Goal: Feedback & Contribution: Submit feedback/report problem

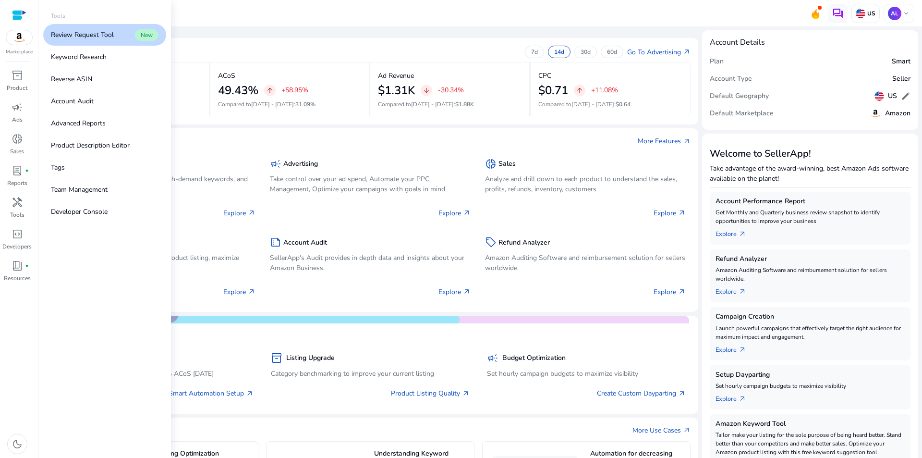
click at [111, 31] on p "Review Request Tool" at bounding box center [82, 35] width 63 height 10
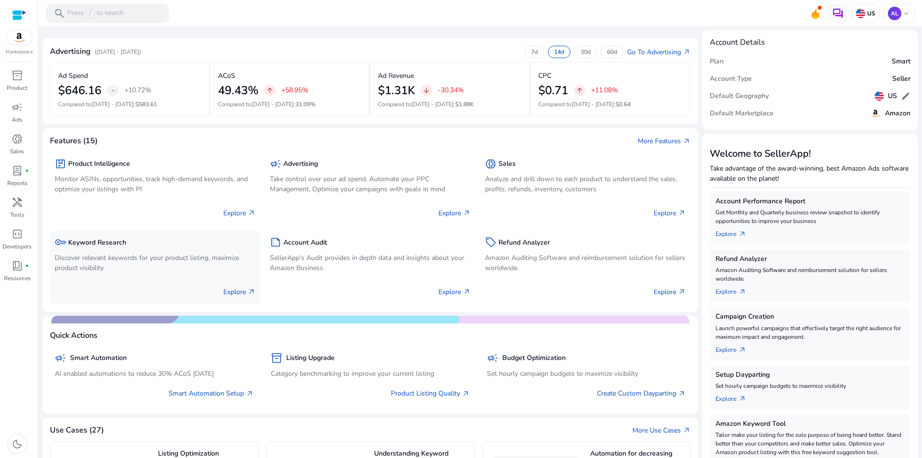
scroll to position [48, 0]
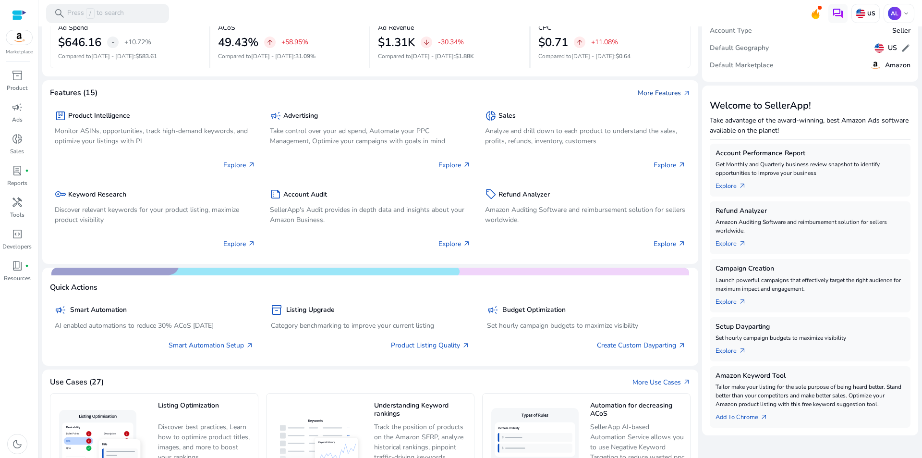
drag, startPoint x: 654, startPoint y: 92, endPoint x: 675, endPoint y: 92, distance: 21.1
click at [654, 92] on link "More Features arrow_outward" at bounding box center [664, 93] width 53 height 10
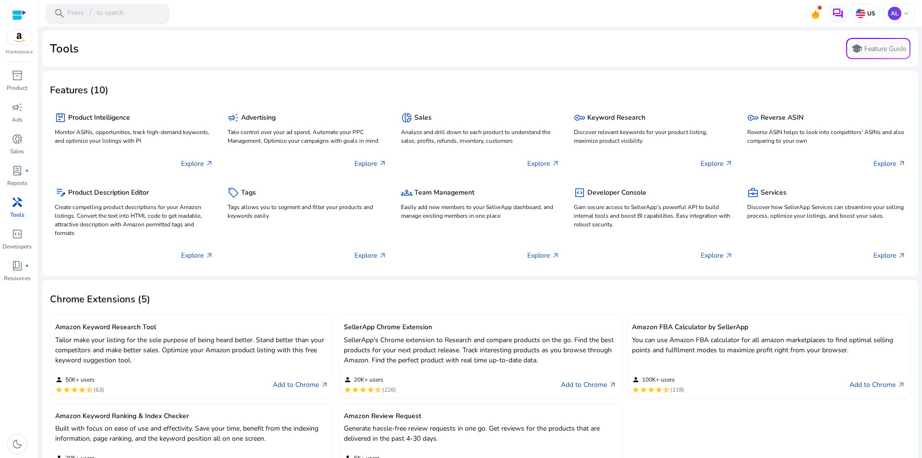
click at [99, 12] on p "Press / to search" at bounding box center [95, 13] width 57 height 11
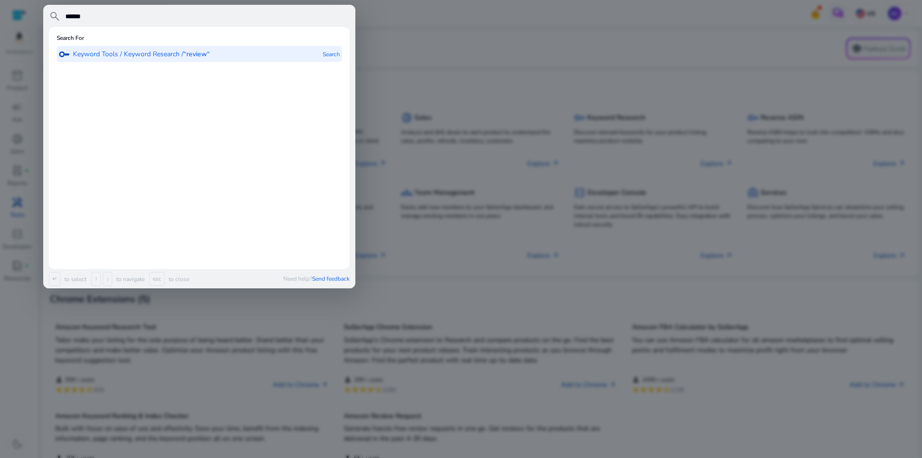
type input "******"
click at [180, 49] on p "Keyword Tools / Keyword Research / “review“" at bounding box center [141, 54] width 137 height 10
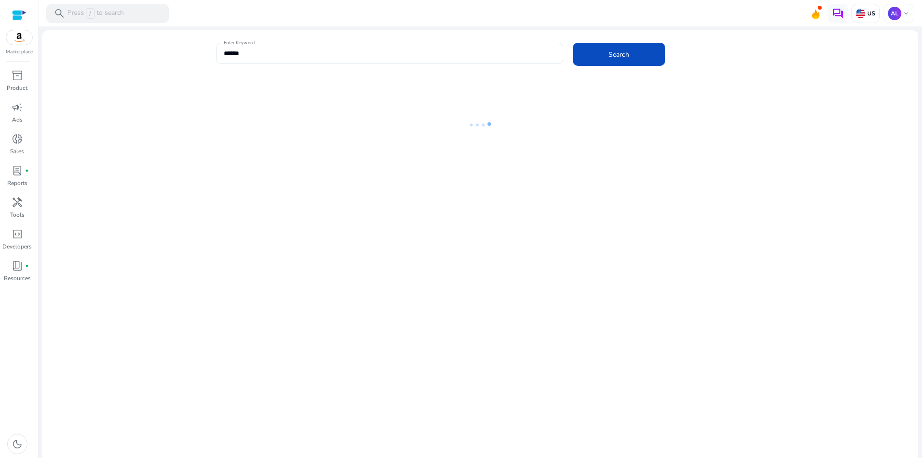
click at [250, 54] on input "******" at bounding box center [390, 53] width 332 height 11
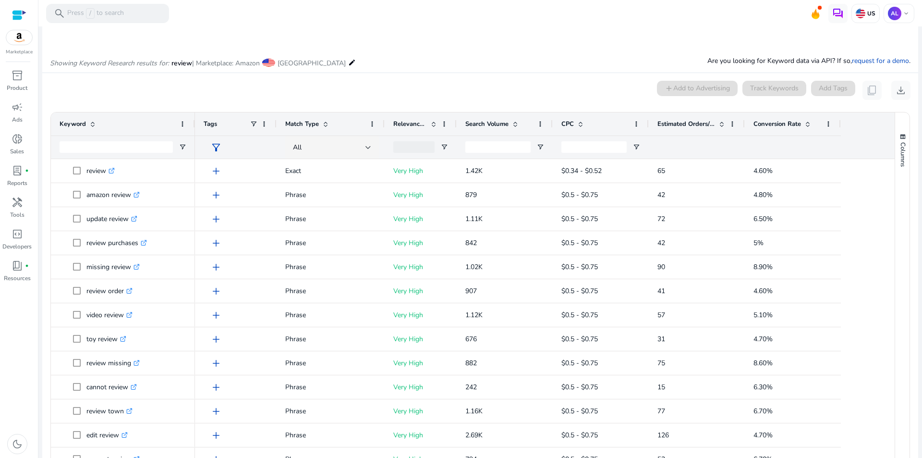
type input "*******"
click at [573, 0] on button "Search" at bounding box center [619, 5] width 92 height 23
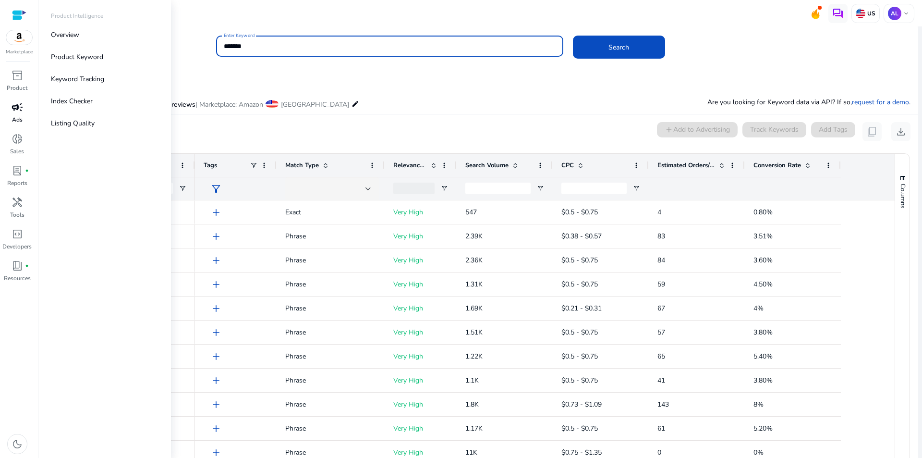
scroll to position [48, 0]
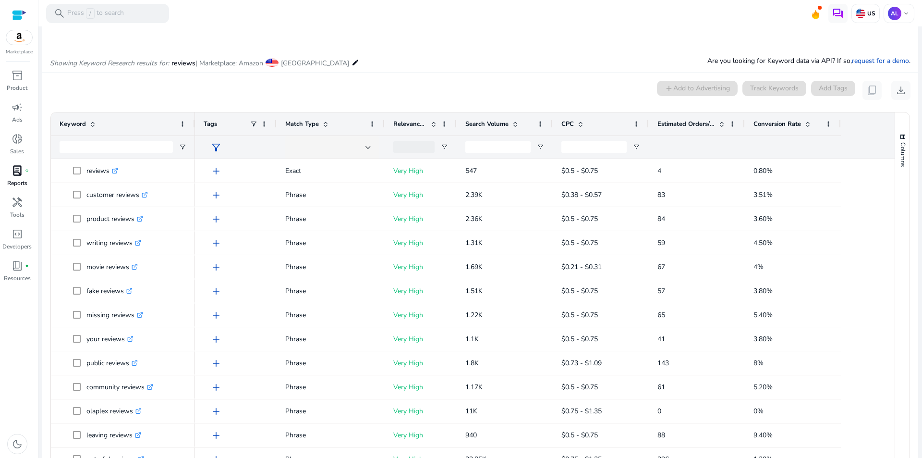
click at [15, 177] on div "lab_profile fiber_manual_record" at bounding box center [17, 170] width 27 height 15
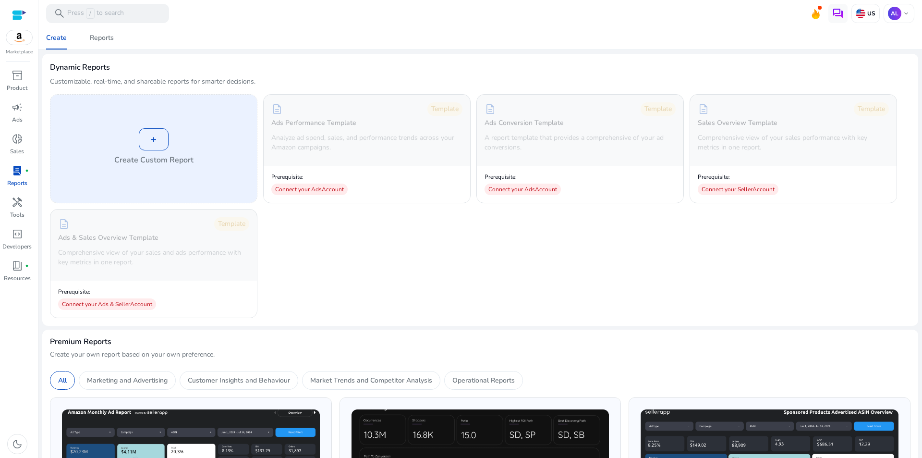
click at [157, 141] on div "+" at bounding box center [154, 139] width 30 height 22
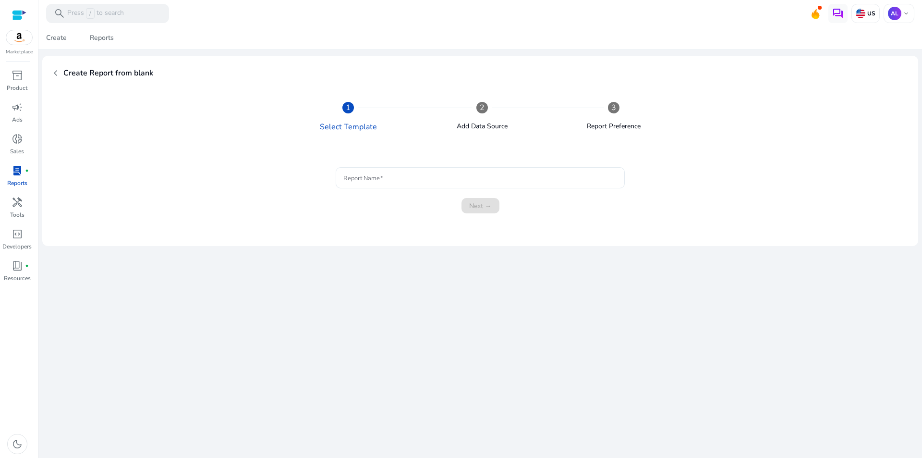
click at [394, 179] on input "Report Name" at bounding box center [480, 177] width 274 height 11
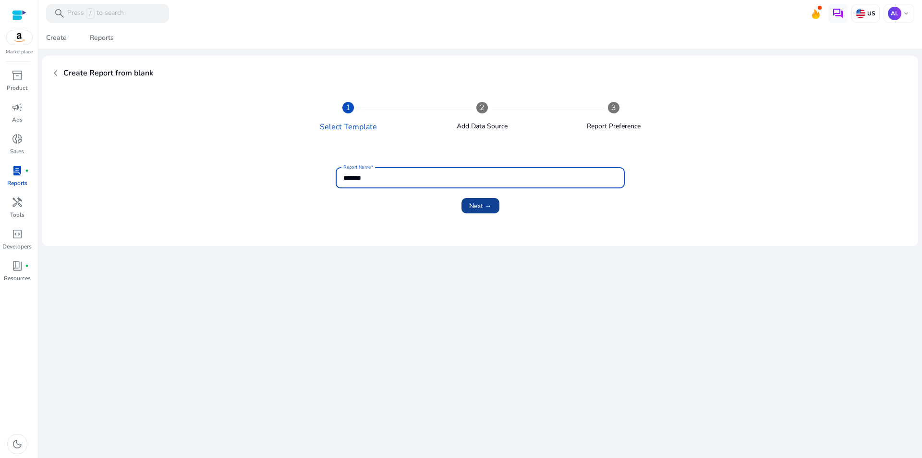
type input "*******"
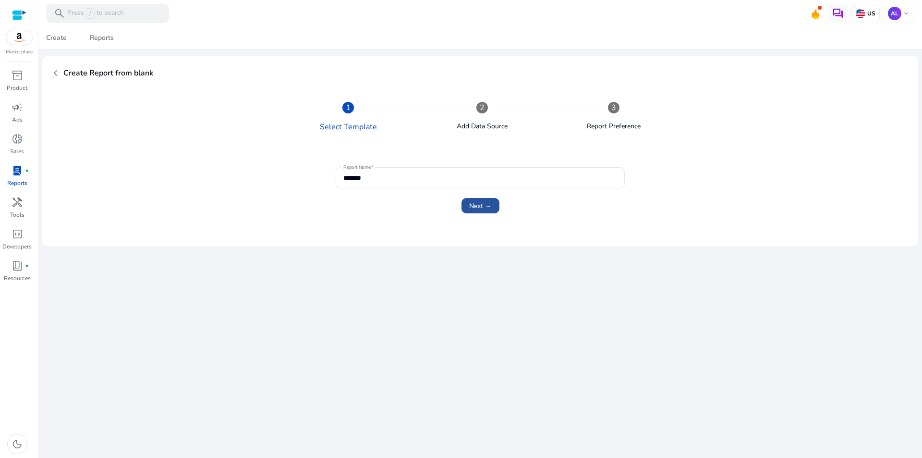
click at [480, 206] on span "Next →" at bounding box center [480, 206] width 23 height 10
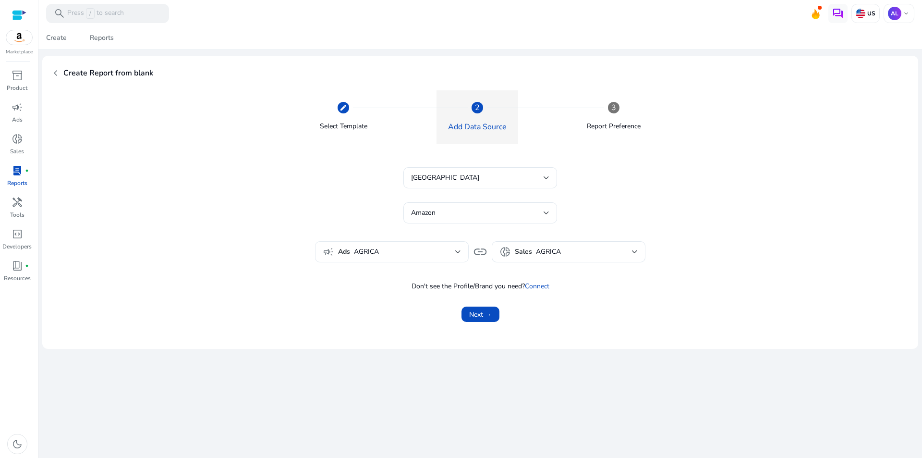
click at [428, 251] on span "AGRICA" at bounding box center [404, 251] width 101 height 11
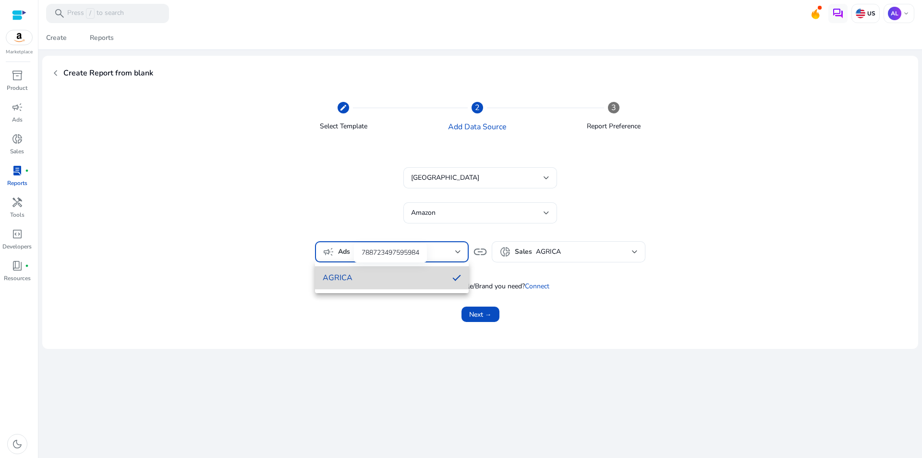
click at [375, 276] on span "AGRICA" at bounding box center [384, 277] width 122 height 11
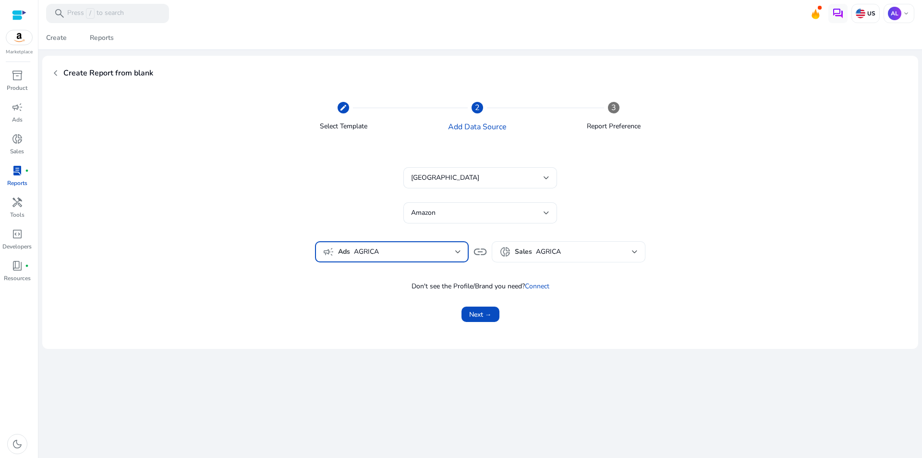
click at [552, 250] on span "AGRICA" at bounding box center [548, 251] width 25 height 9
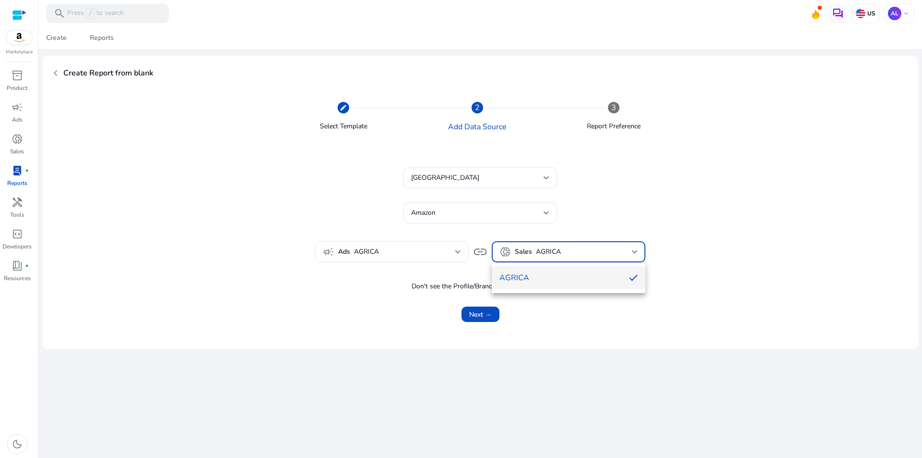
click at [552, 250] on div at bounding box center [461, 229] width 922 height 458
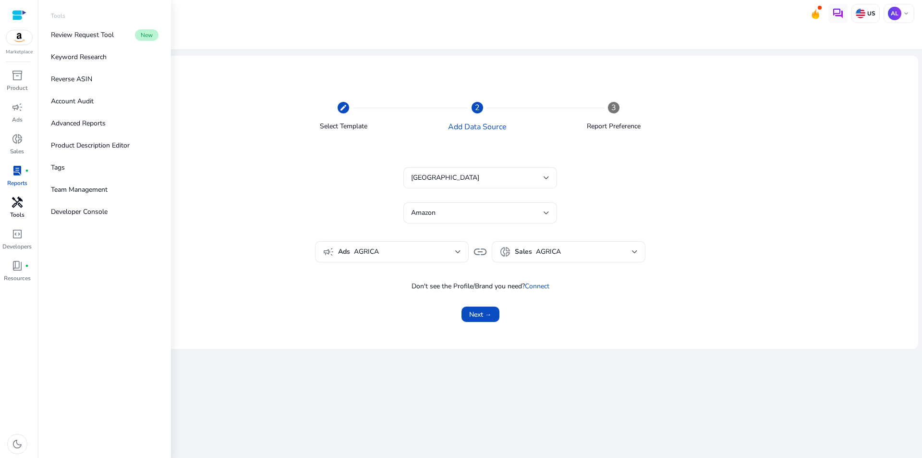
click at [13, 216] on p "Tools" at bounding box center [17, 214] width 14 height 9
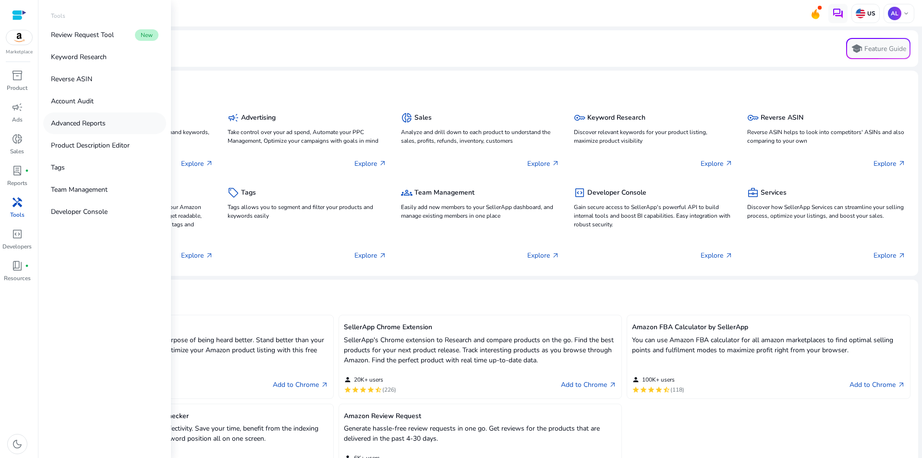
click at [83, 123] on p "Advanced Reports" at bounding box center [78, 123] width 55 height 10
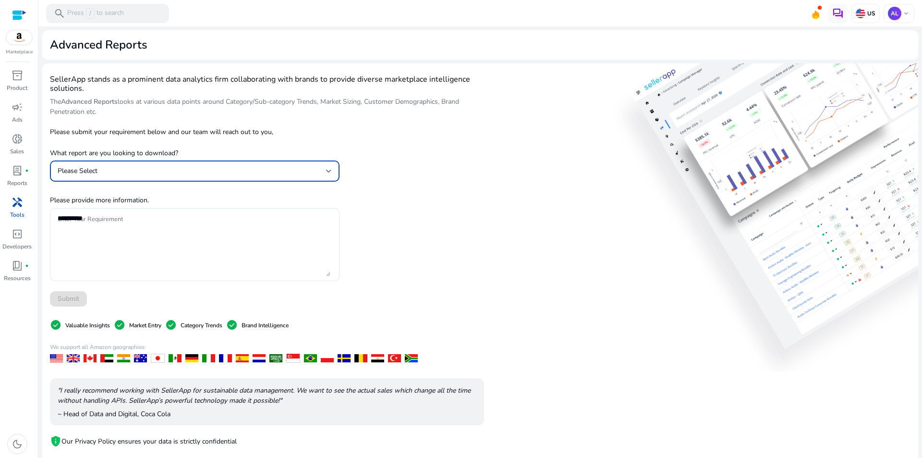
click at [99, 168] on div "Please Select" at bounding box center [192, 171] width 268 height 11
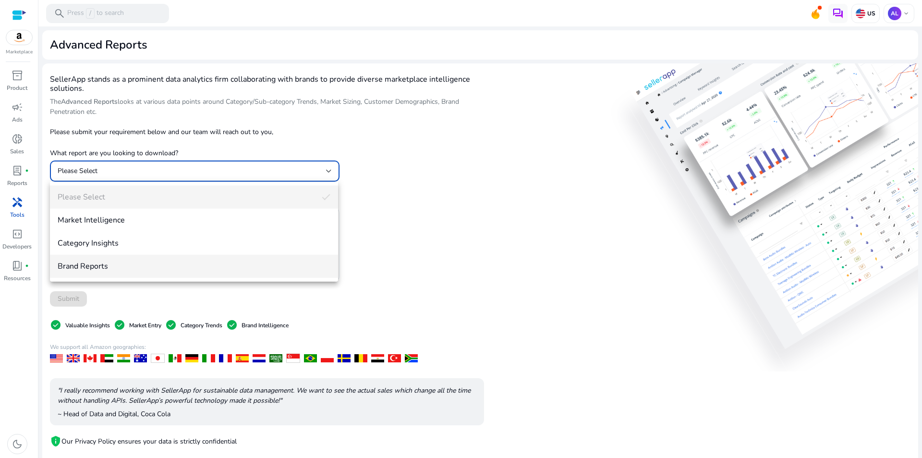
click at [86, 267] on span "Brand Reports" at bounding box center [194, 266] width 273 height 11
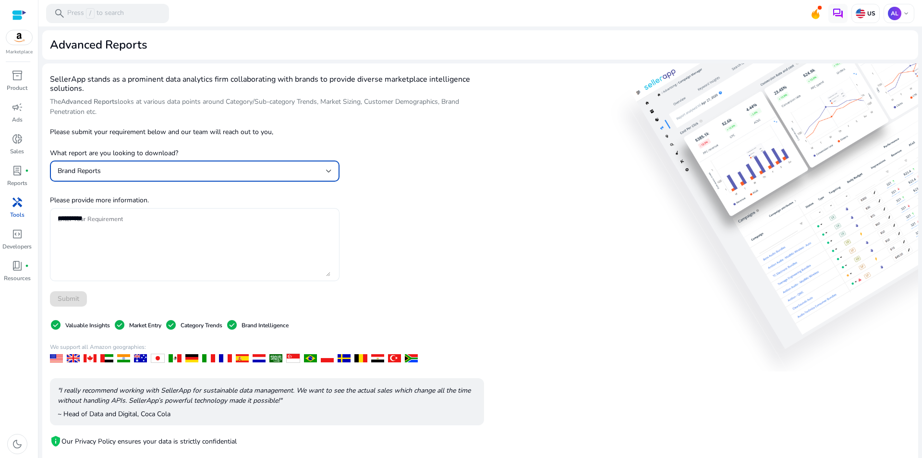
click at [95, 224] on textarea "Enter Your Requirement" at bounding box center [194, 244] width 273 height 63
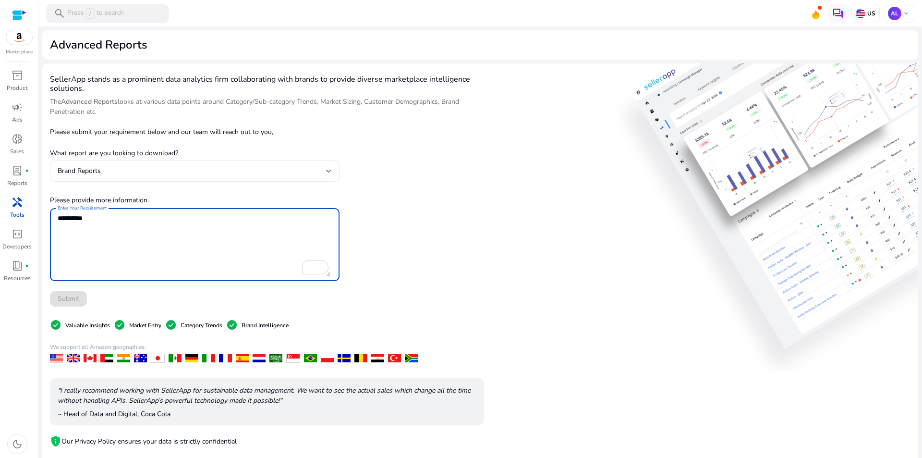
scroll to position [48, 0]
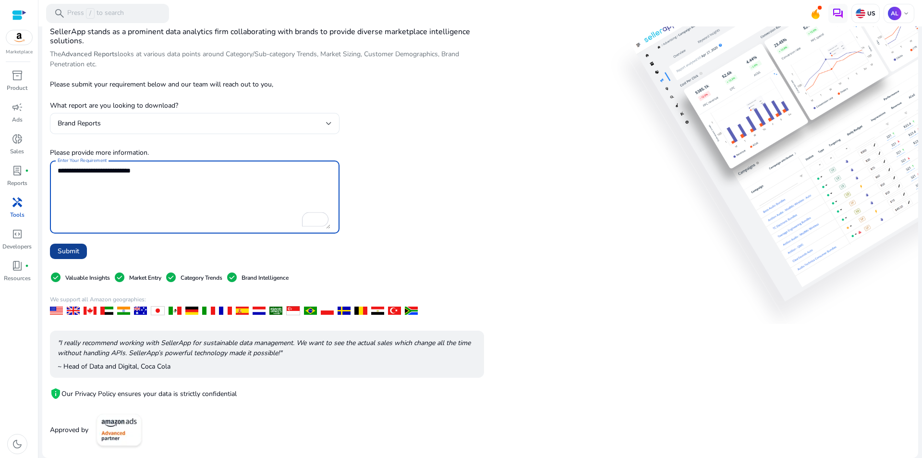
type textarea "**********"
click at [61, 253] on span "Submit" at bounding box center [69, 251] width 22 height 10
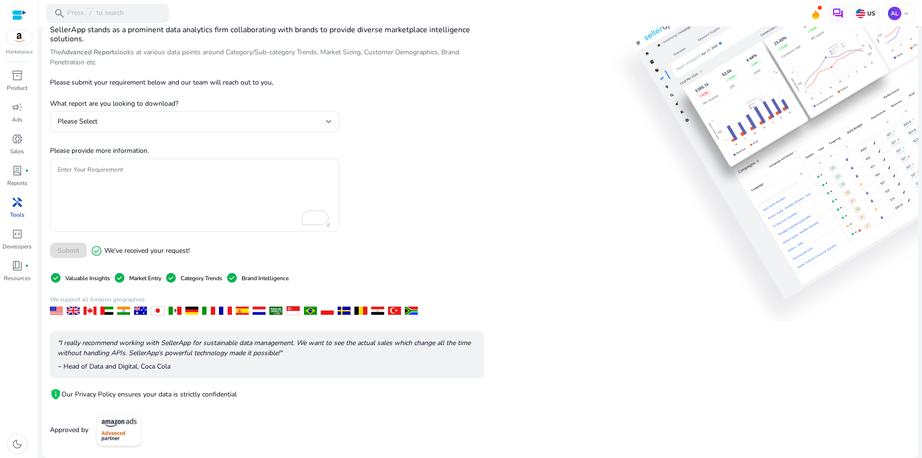
scroll to position [0, 0]
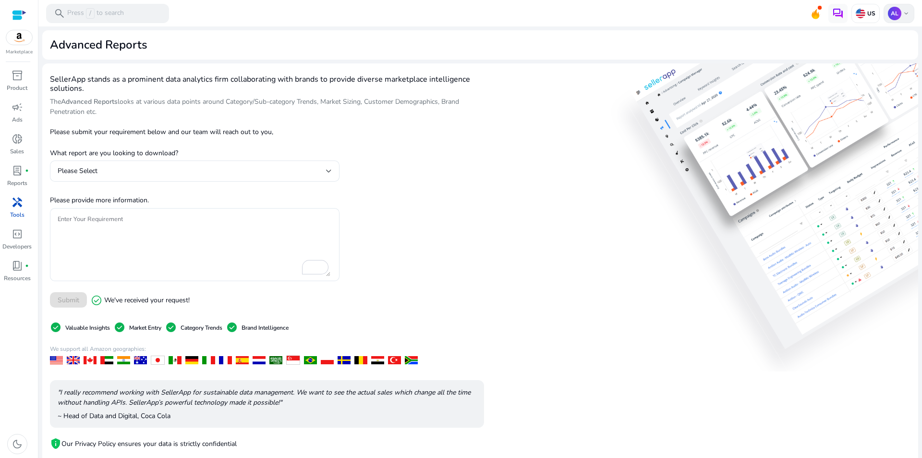
click at [888, 12] on p "AL" at bounding box center [894, 13] width 13 height 13
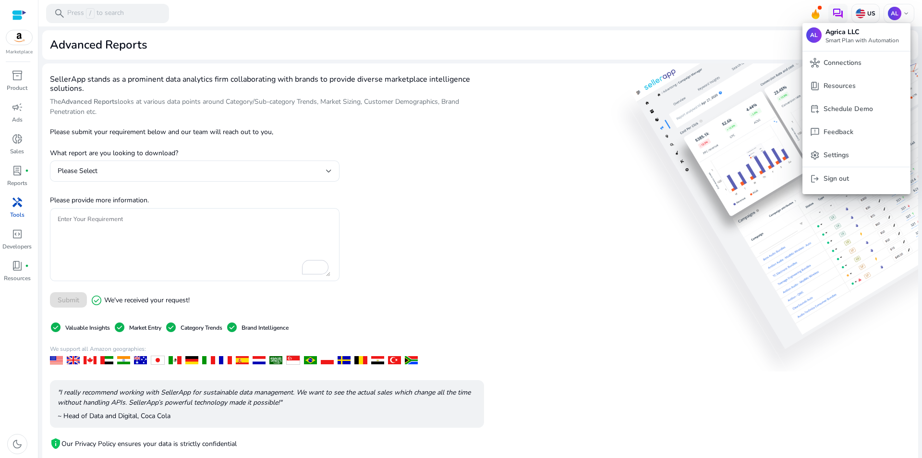
click at [19, 270] on div at bounding box center [461, 229] width 922 height 458
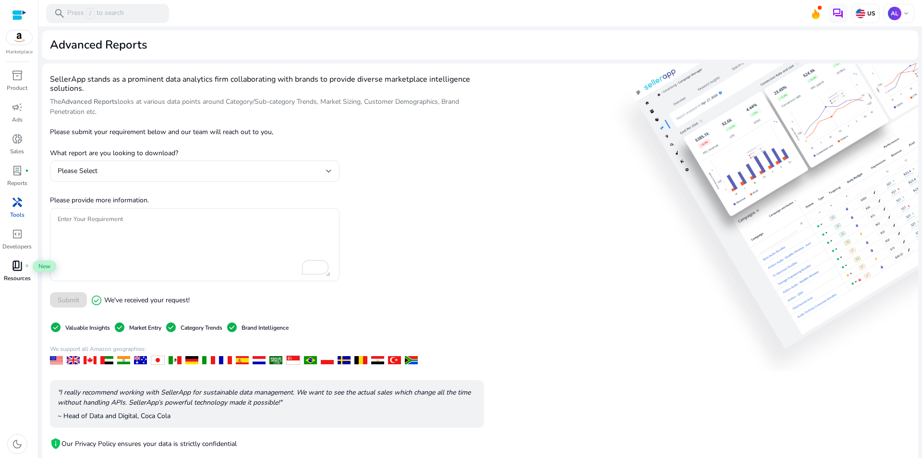
click at [17, 270] on span "book_4" at bounding box center [18, 266] width 12 height 12
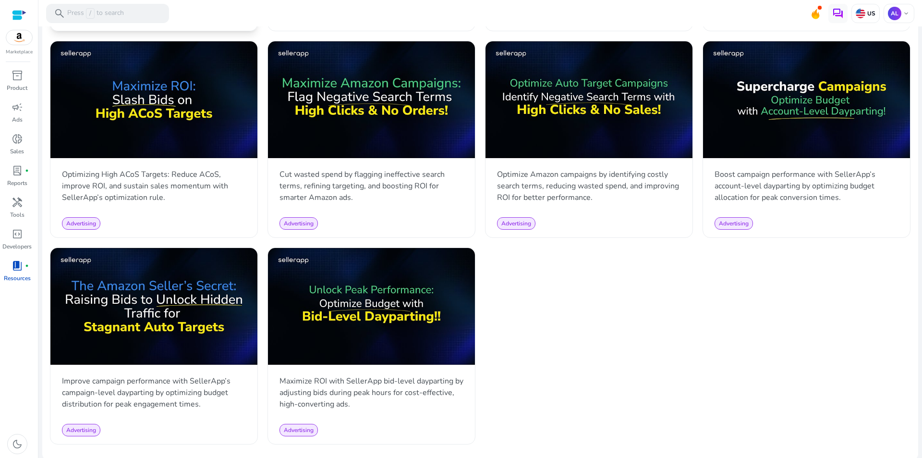
scroll to position [640, 0]
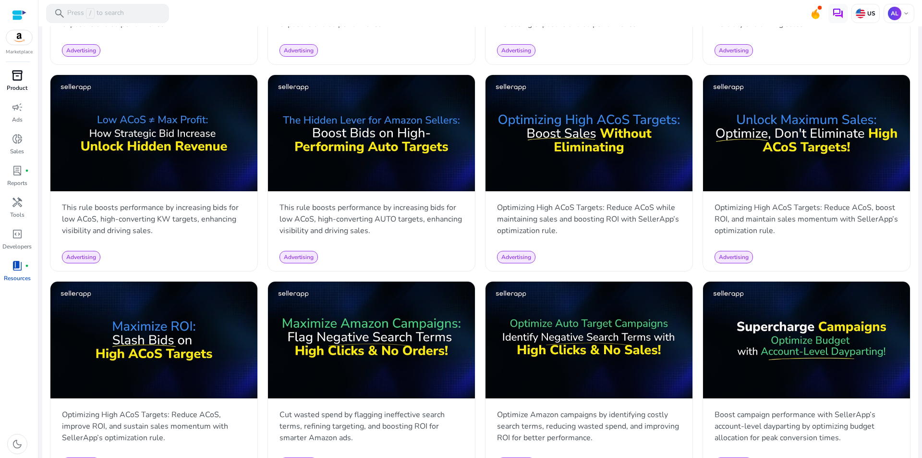
click at [24, 79] on div "inventory_2" at bounding box center [17, 75] width 27 height 15
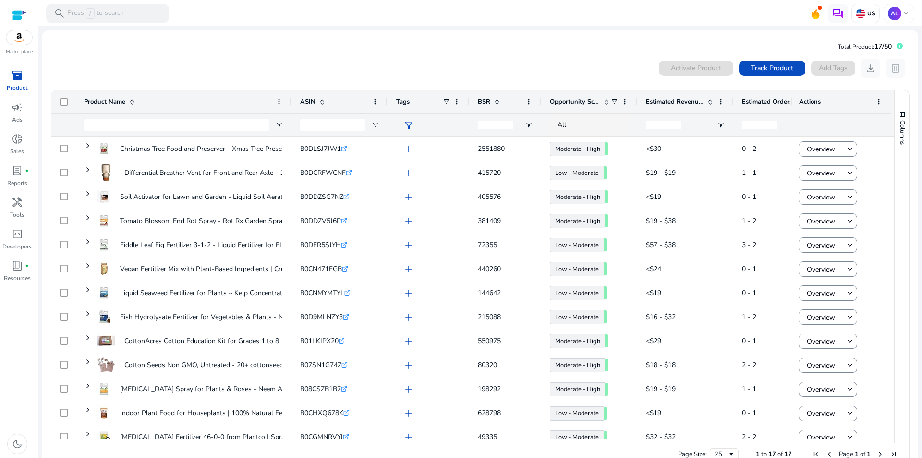
click at [706, 103] on span at bounding box center [708, 102] width 11 height 8
click at [712, 103] on span at bounding box center [710, 102] width 8 height 8
